Goal: Task Accomplishment & Management: Manage account settings

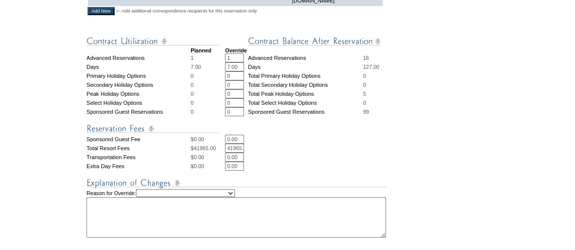
scroll to position [538, 0]
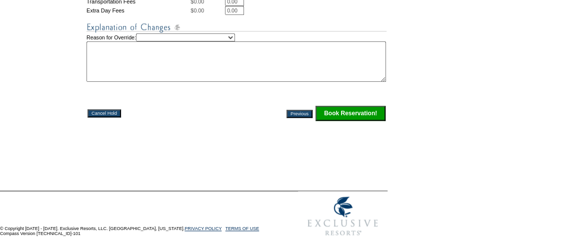
click at [354, 107] on input "Book Reservation!" at bounding box center [350, 113] width 70 height 15
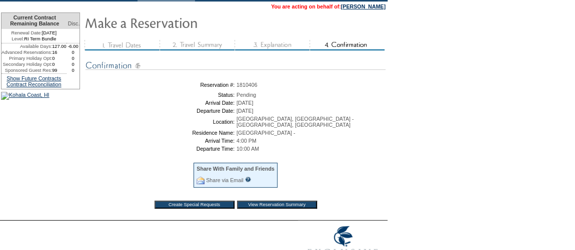
scroll to position [69, 0]
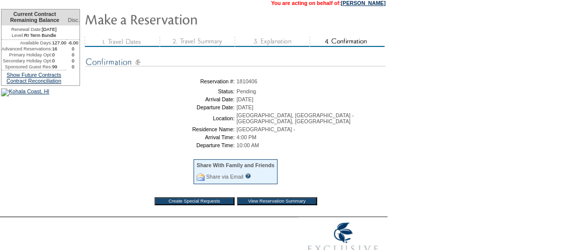
click at [276, 199] on input "View Reservation Summary" at bounding box center [277, 201] width 80 height 8
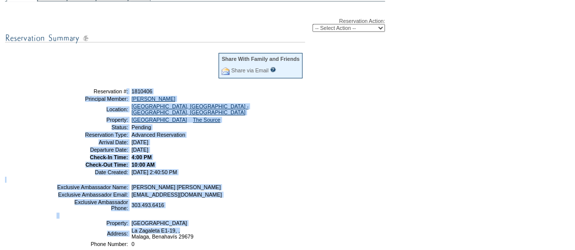
scroll to position [176, 0]
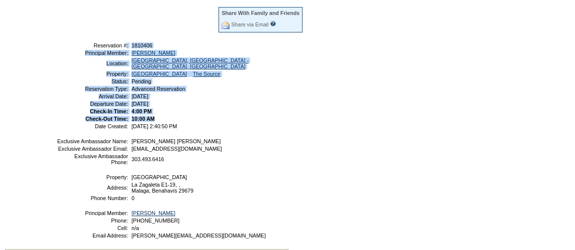
drag, startPoint x: 85, startPoint y: 222, endPoint x: 204, endPoint y: 117, distance: 158.9
click at [204, 117] on tbody "Share With Family and Friends Share via Email Share Reservation Information Ple…" at bounding box center [179, 67] width 247 height 123
copy tbody "Reservation #: 1810406 Principal Member: Jenkins, Keli Location: Marbella, Spai…"
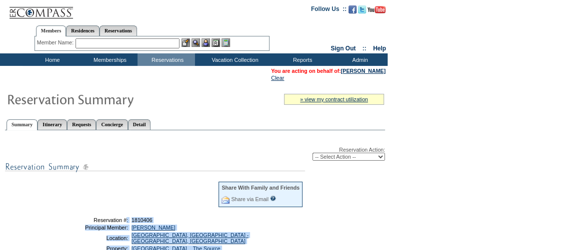
scroll to position [0, 0]
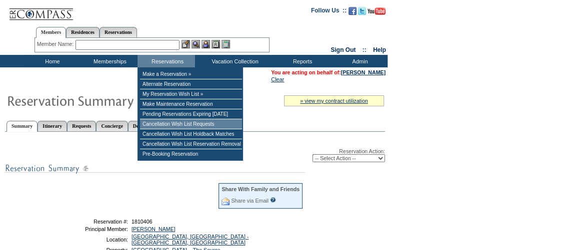
click at [177, 124] on td "Cancellation Wish List Requests" at bounding box center [191, 124] width 102 height 10
